Goal: Transaction & Acquisition: Purchase product/service

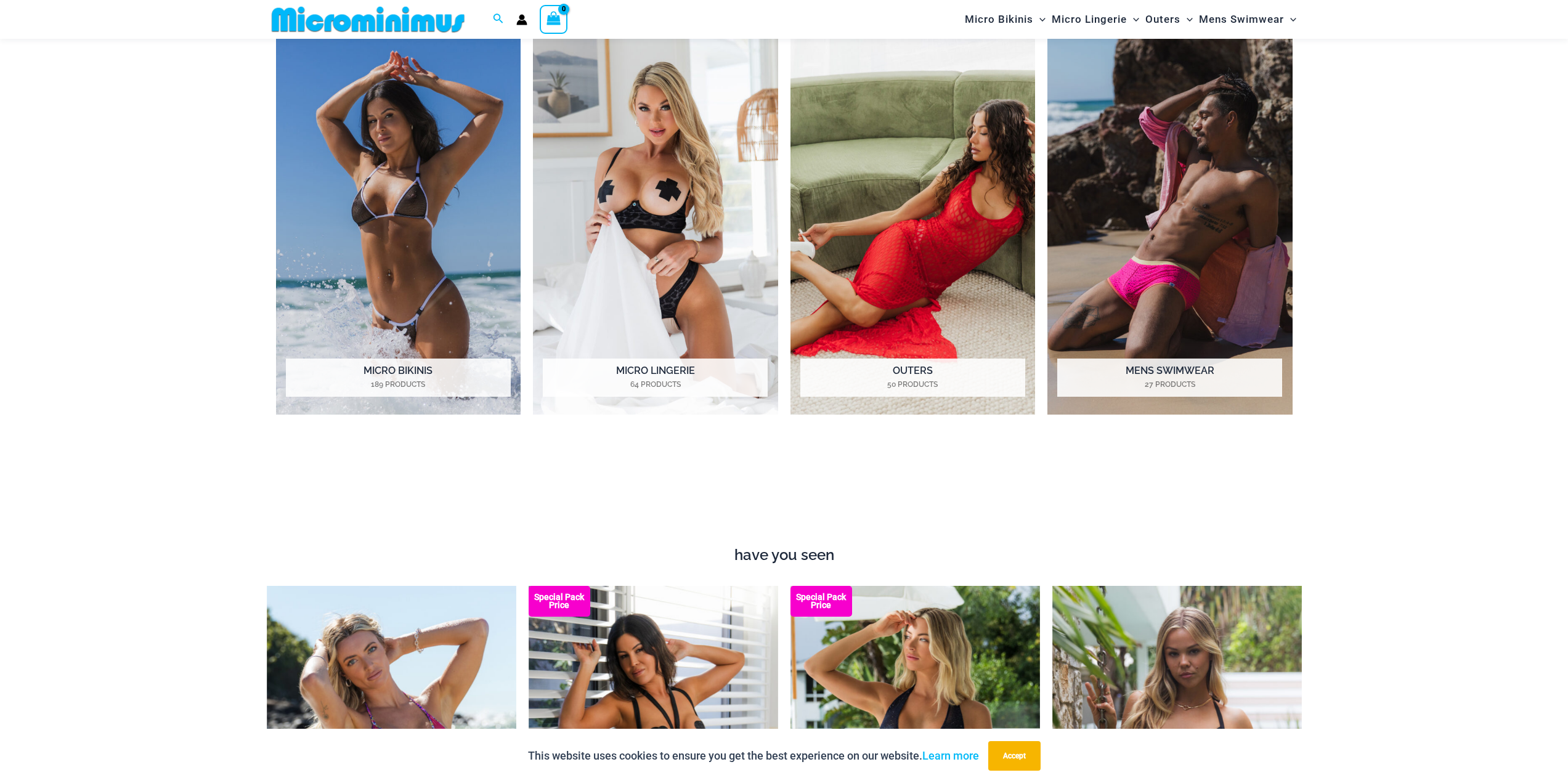
scroll to position [1406, 0]
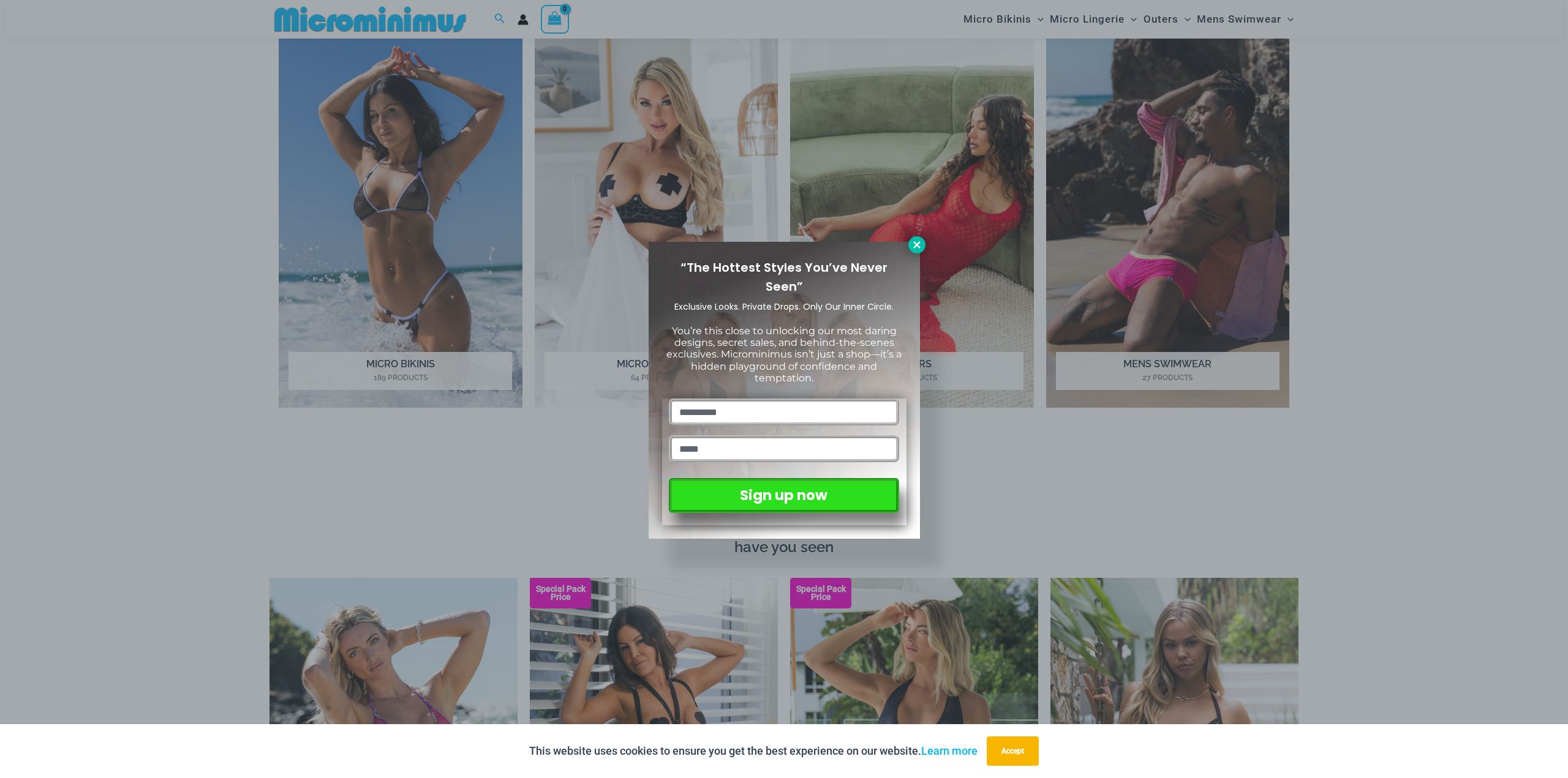
click at [918, 243] on icon at bounding box center [916, 245] width 6 height 6
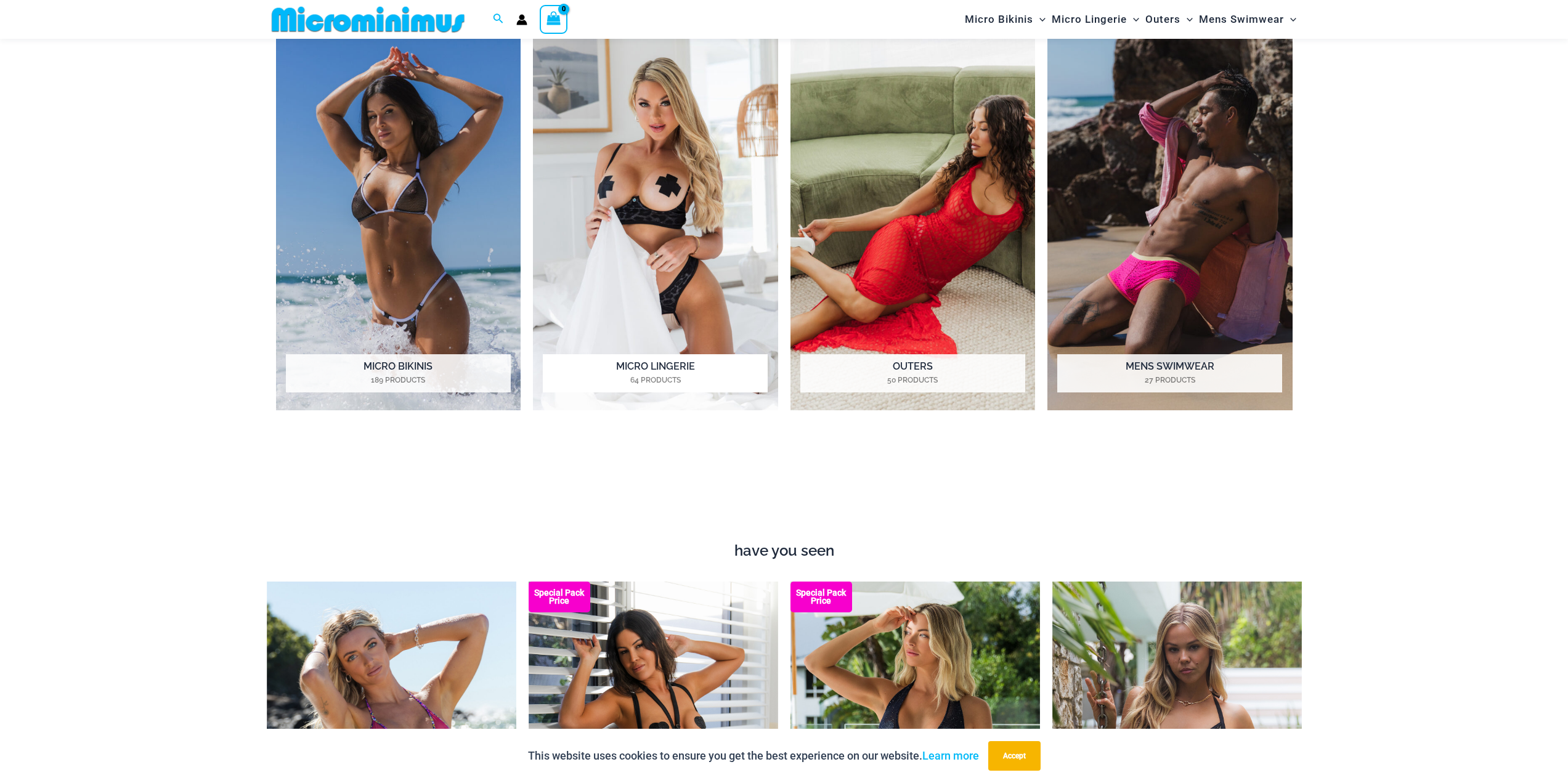
click at [662, 227] on img "Visit product category Micro Lingerie" at bounding box center [655, 223] width 245 height 377
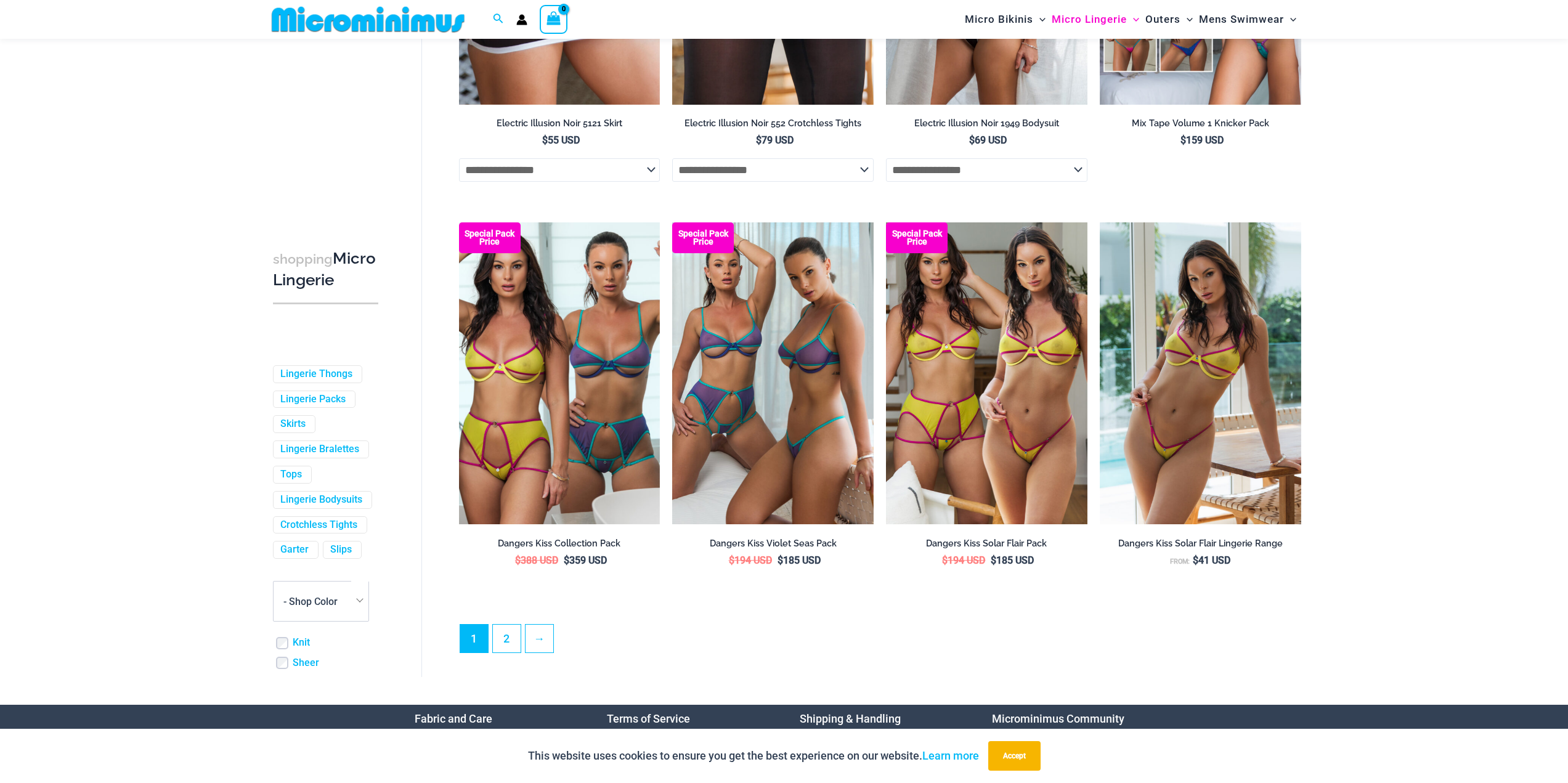
scroll to position [3021, 0]
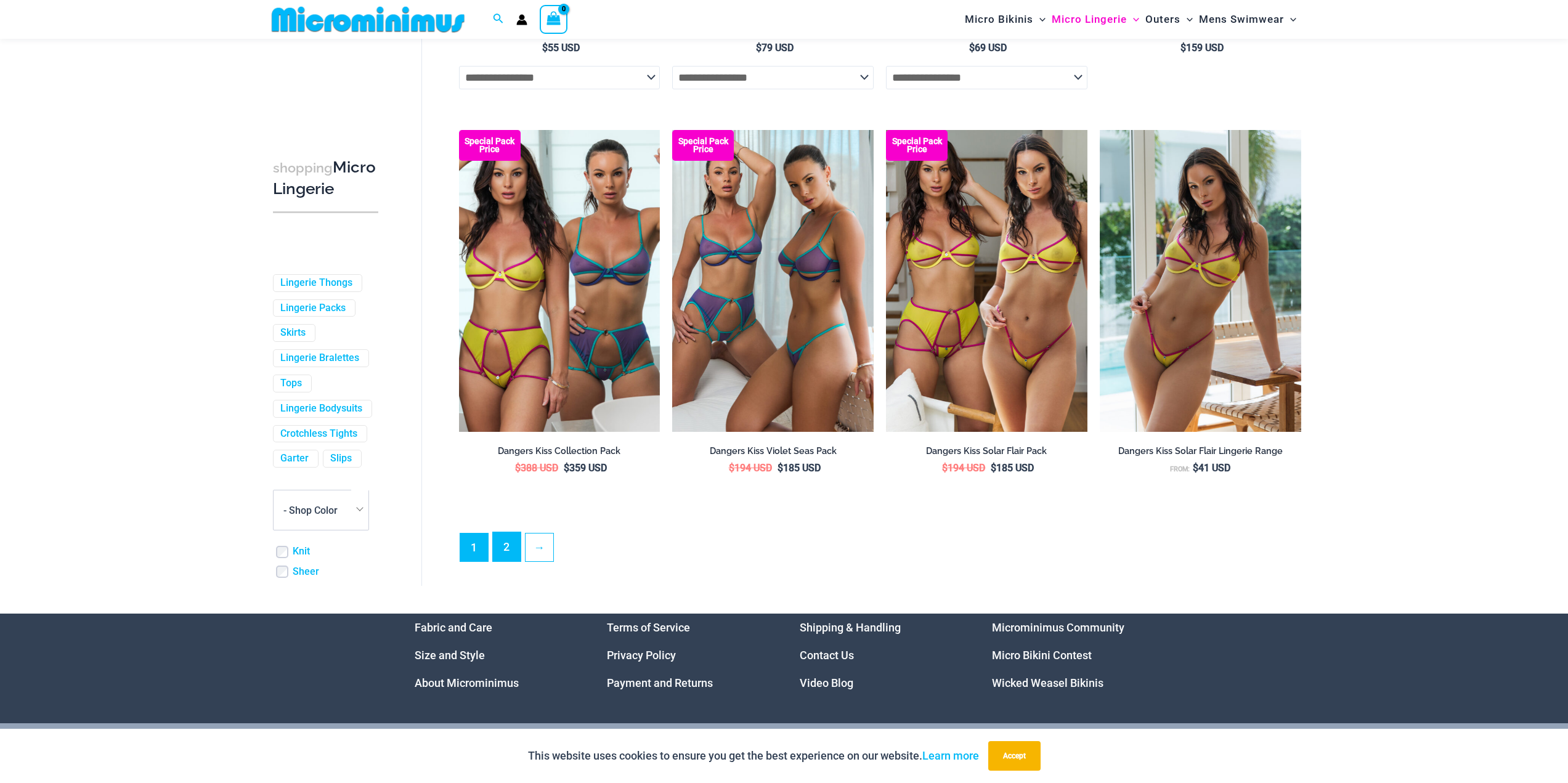
click at [497, 561] on link "2" at bounding box center [507, 547] width 28 height 29
